Goal: Task Accomplishment & Management: Manage account settings

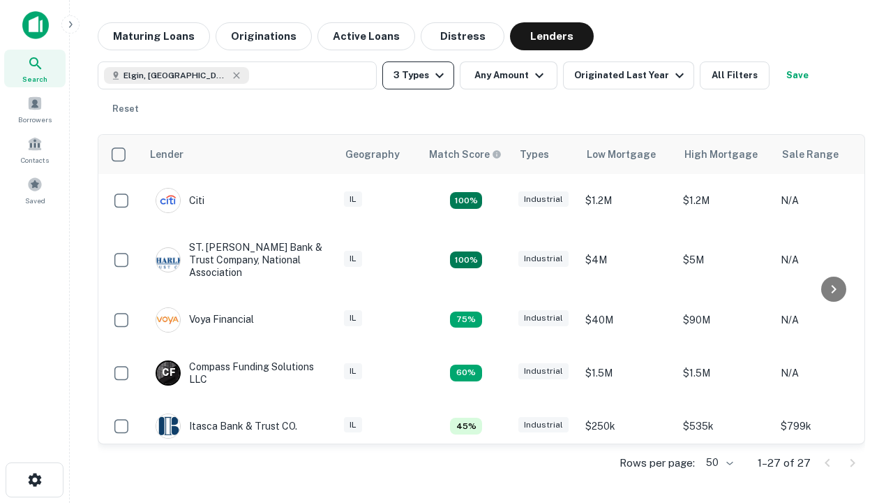
click at [418, 75] on button "3 Types" at bounding box center [418, 75] width 72 height 28
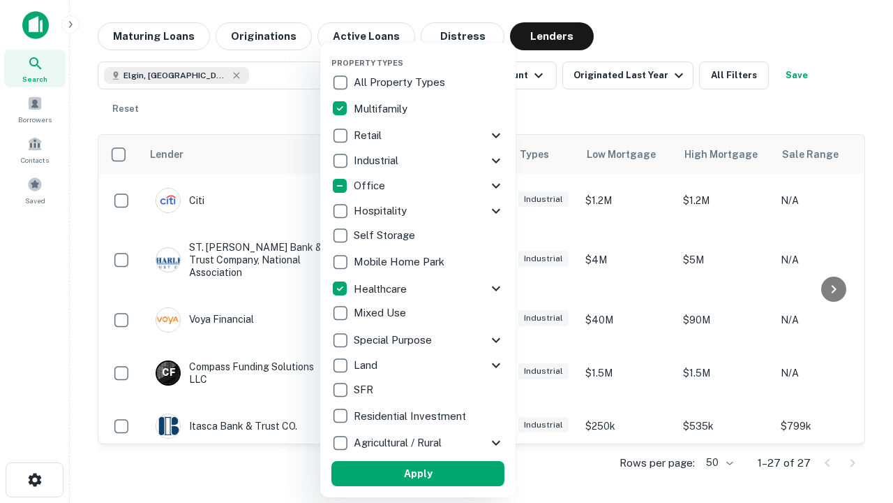
click at [418, 473] on button "Apply" at bounding box center [418, 473] width 173 height 25
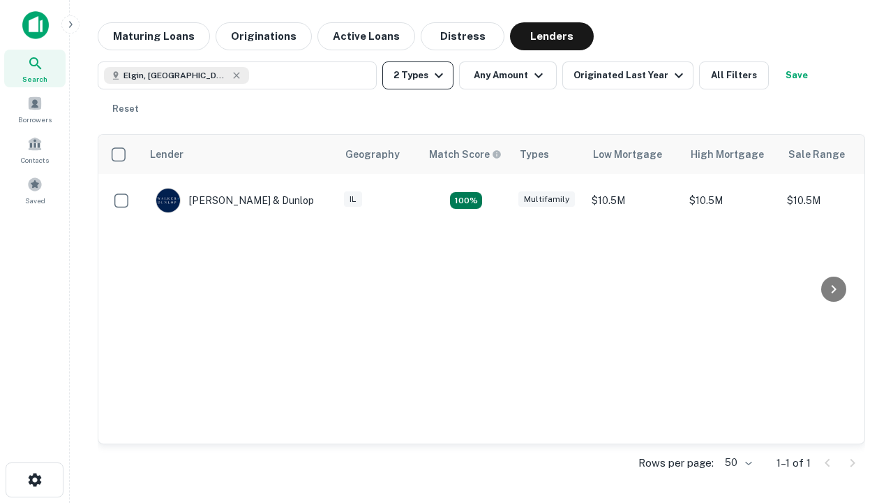
click at [418, 75] on button "2 Types" at bounding box center [417, 75] width 71 height 28
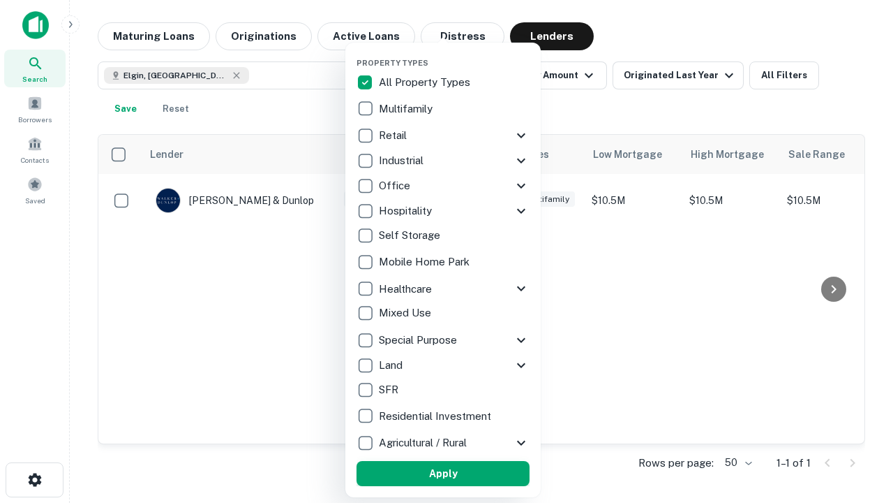
click at [443, 473] on button "Apply" at bounding box center [443, 473] width 173 height 25
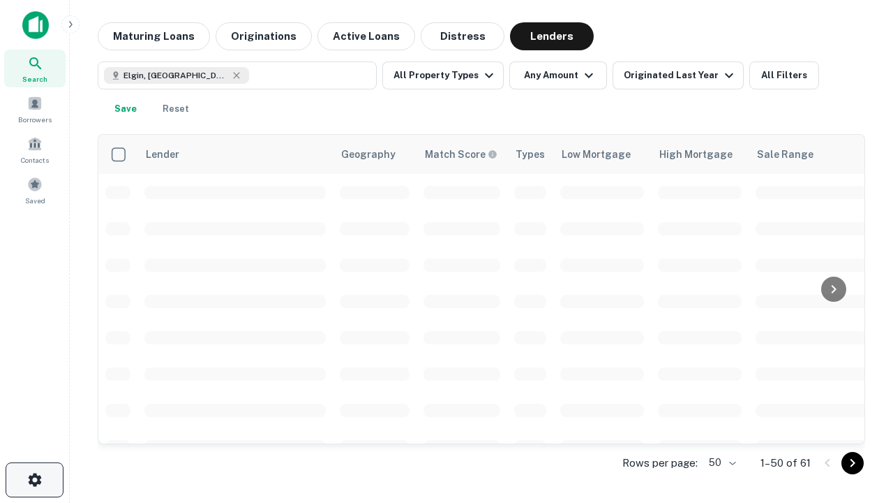
click at [34, 479] on icon "button" at bounding box center [35, 479] width 17 height 17
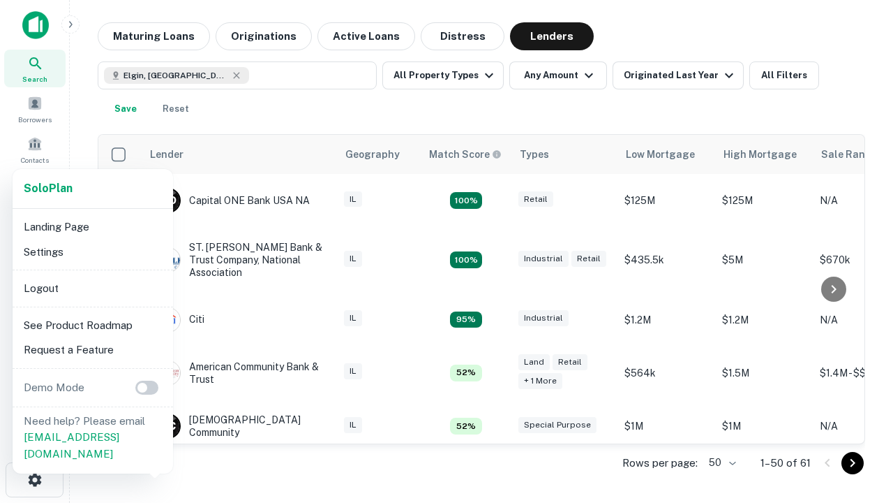
click at [92, 288] on li "Logout" at bounding box center [92, 288] width 149 height 25
